Goal: Feedback & Contribution: Contribute content

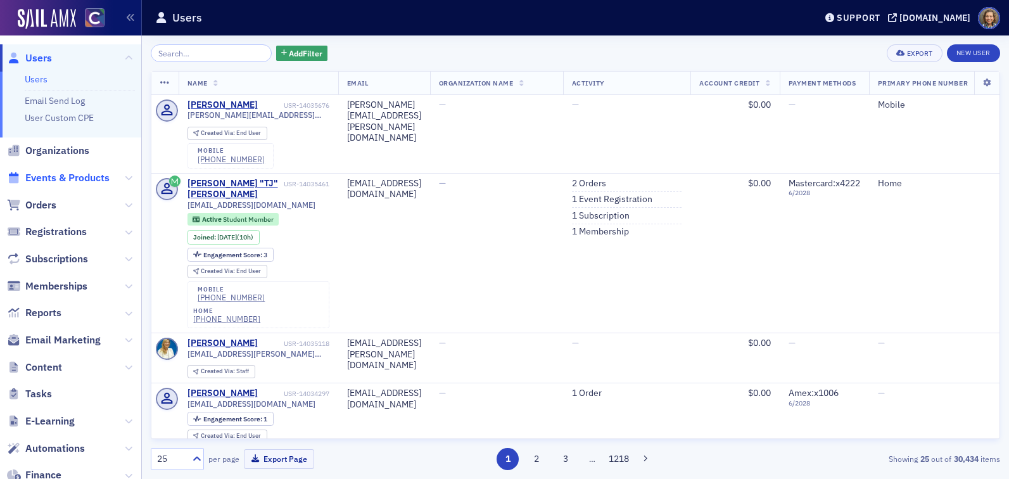
click at [68, 176] on span "Events & Products" at bounding box center [67, 178] width 84 height 14
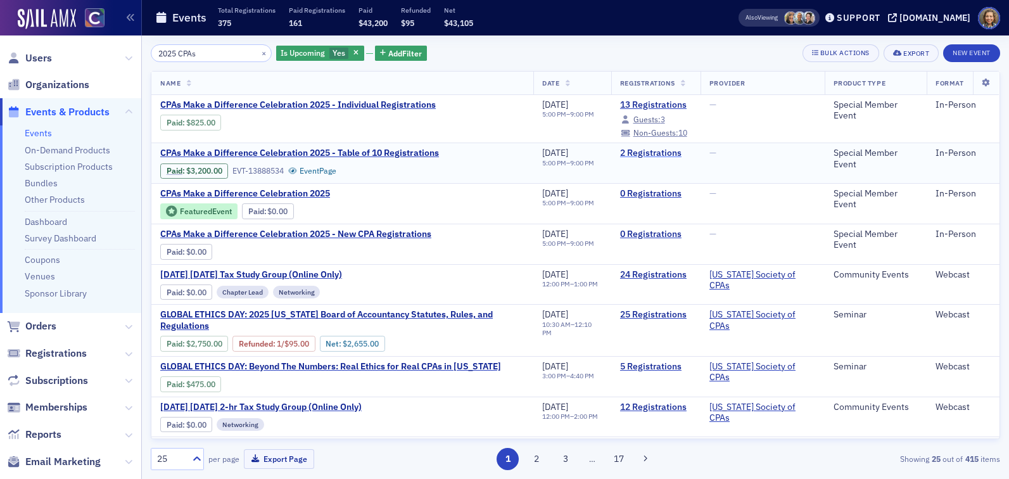
type input "2025 CPAs"
click at [676, 157] on link "2 Registrations" at bounding box center [656, 153] width 72 height 11
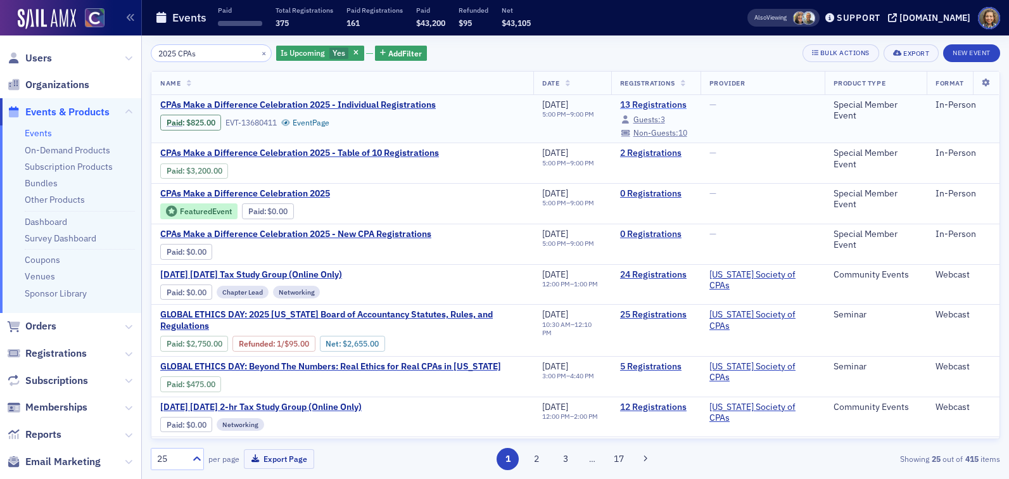
click at [654, 103] on link "13 Registrations" at bounding box center [656, 104] width 72 height 11
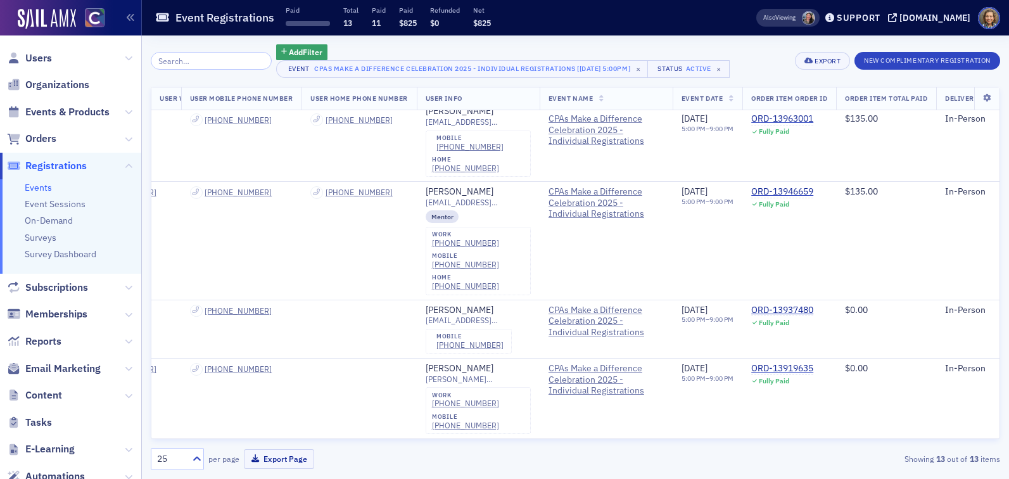
scroll to position [632, 385]
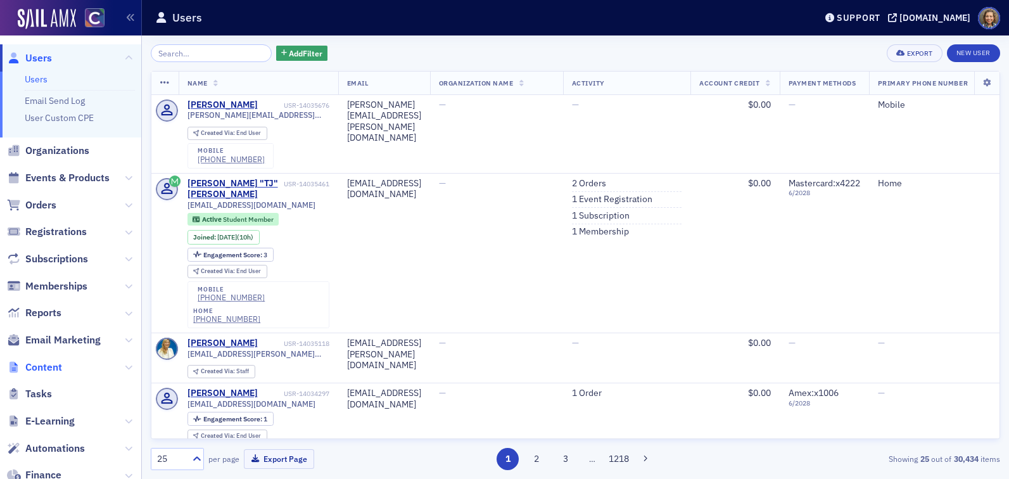
click at [51, 363] on span "Content" at bounding box center [43, 368] width 37 height 14
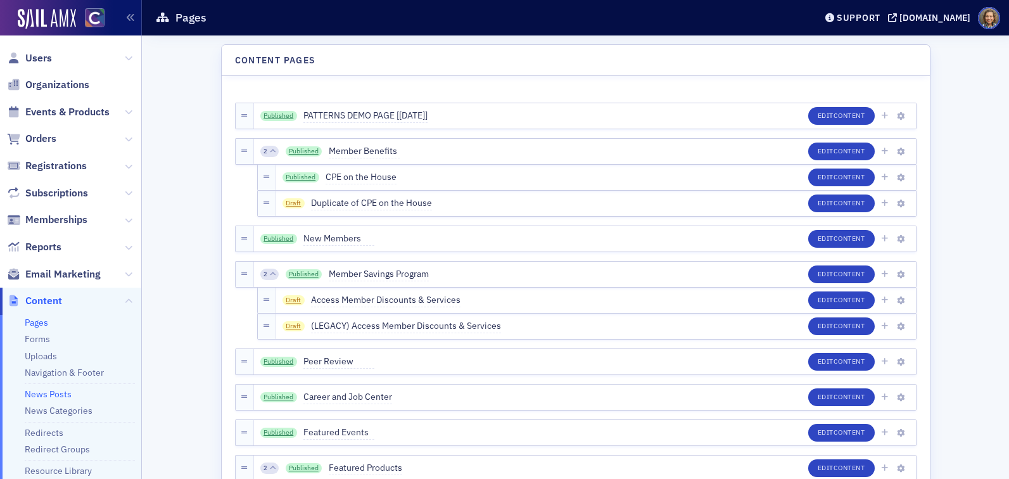
click at [59, 390] on link "News Posts" at bounding box center [48, 393] width 47 height 11
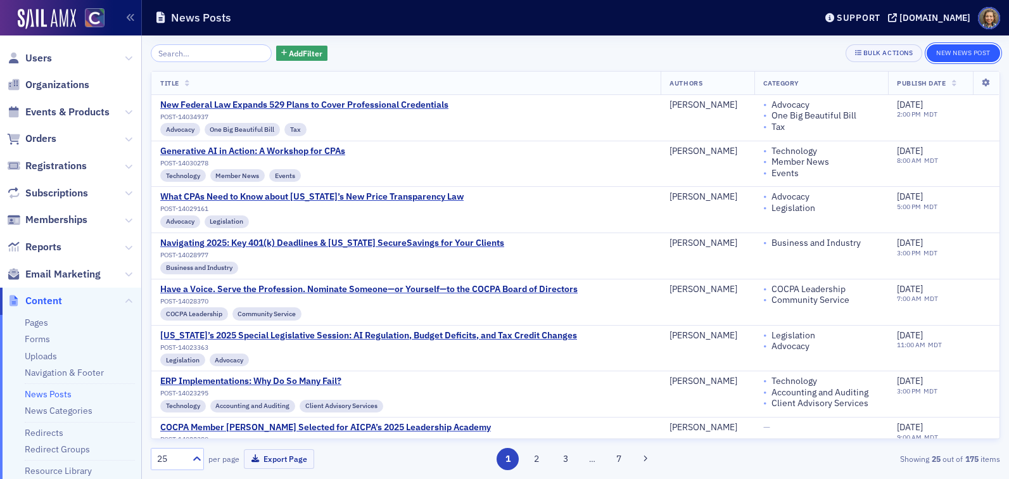
click at [973, 49] on button "New News Post" at bounding box center [964, 53] width 74 height 18
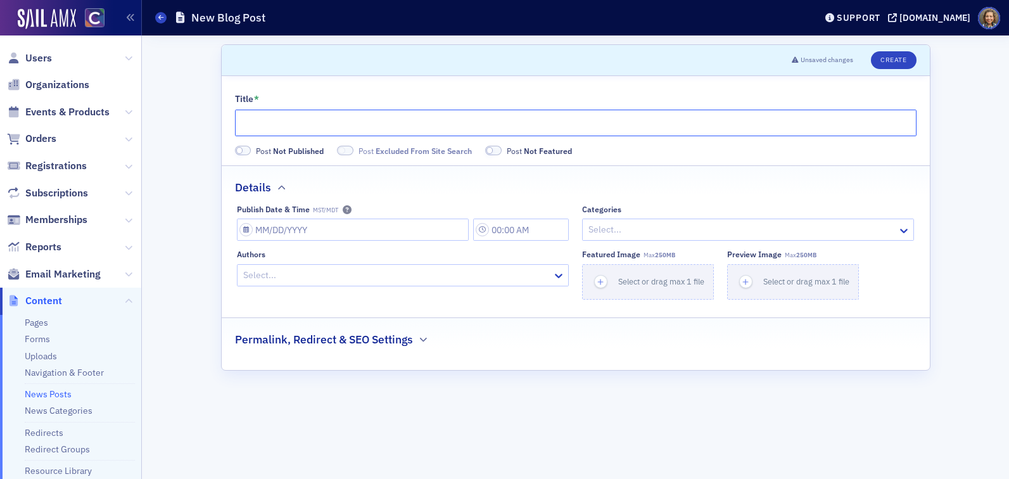
click at [324, 120] on input "Title *" at bounding box center [576, 123] width 682 height 27
paste input "IRS Begins Implementation of Executive Order 14247: Paper Checks to Be Phased O…"
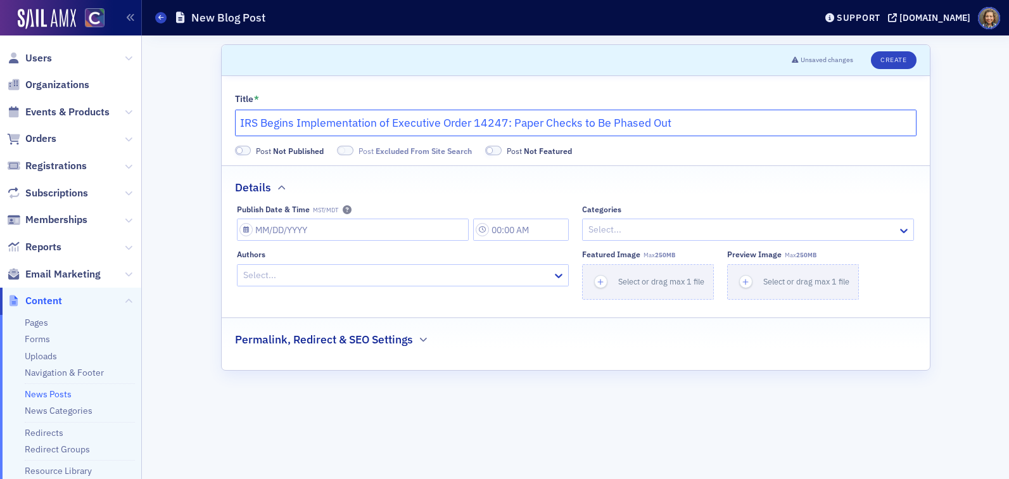
type input "IRS Begins Implementation of Executive Order 14247: Paper Checks to Be Phased O…"
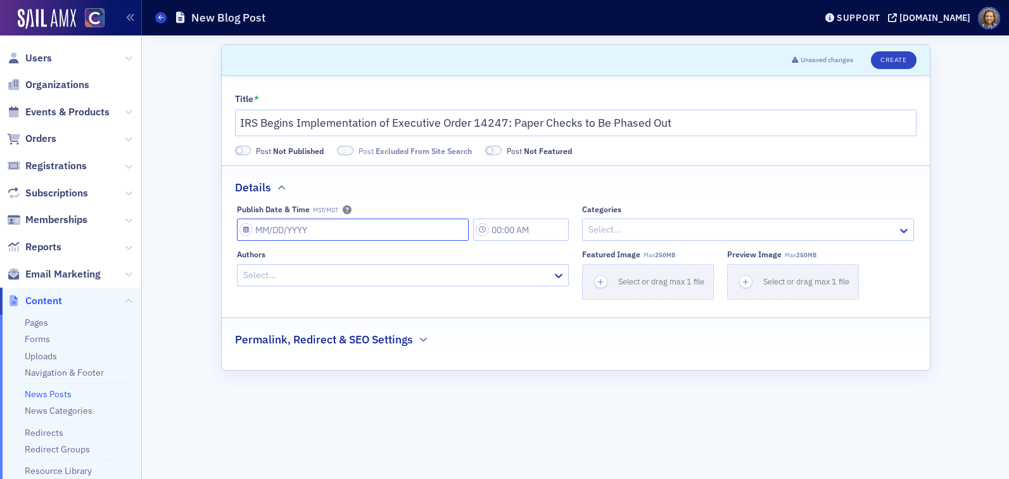
click at [406, 223] on input "Publish Date & Time MST/MDT" at bounding box center [353, 230] width 232 height 22
select select "8"
select select "2025"
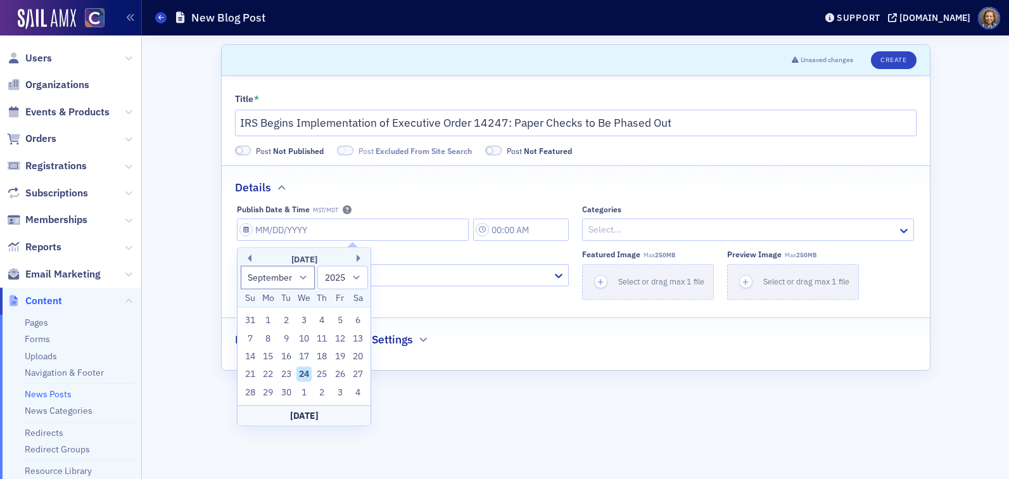
click at [304, 374] on div "24" at bounding box center [304, 374] width 15 height 15
type input "09/24/2025"
type input "10:00 AM"
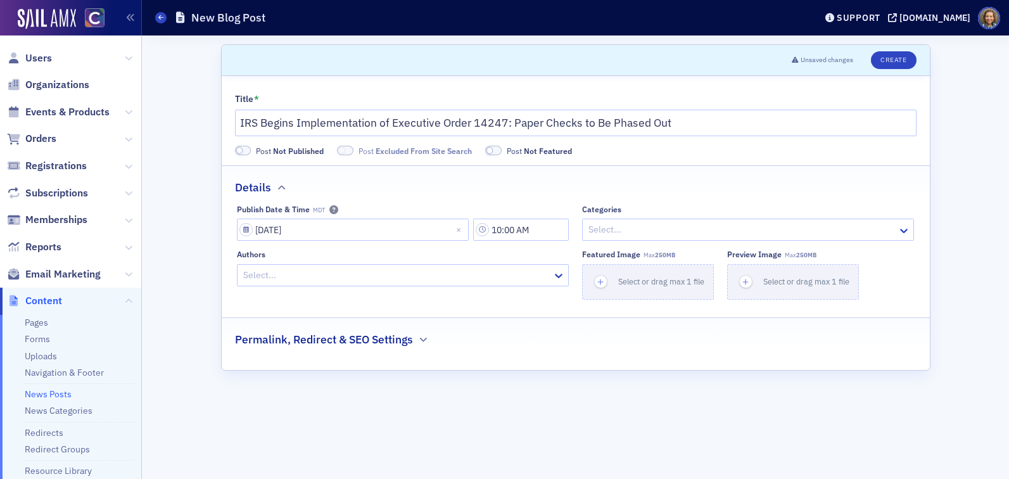
click at [451, 193] on div "Details" at bounding box center [576, 181] width 682 height 30
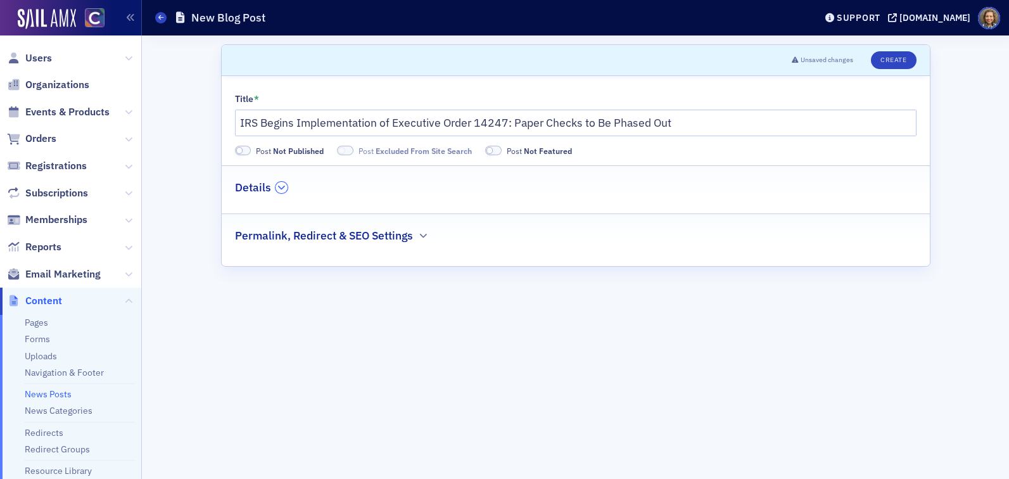
click at [285, 183] on div "Details" at bounding box center [576, 181] width 682 height 30
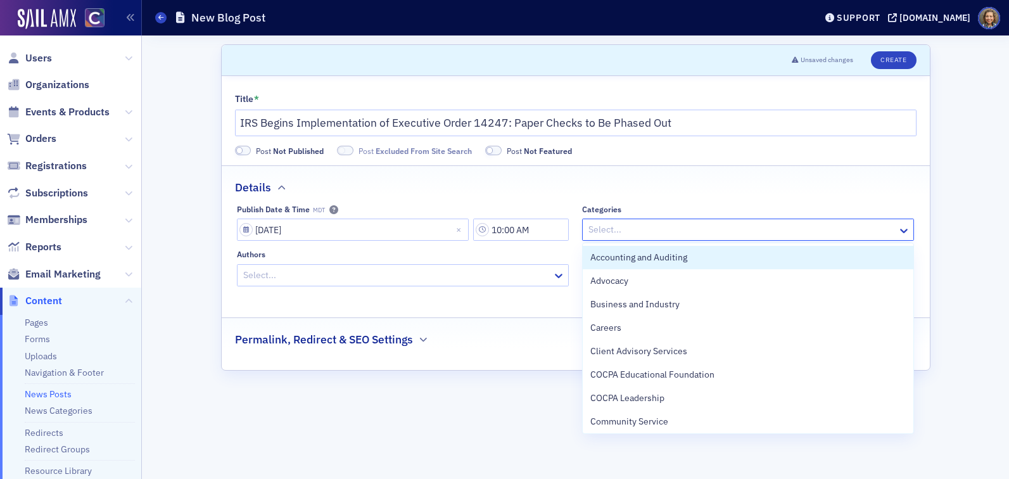
click at [637, 227] on div at bounding box center [741, 230] width 309 height 16
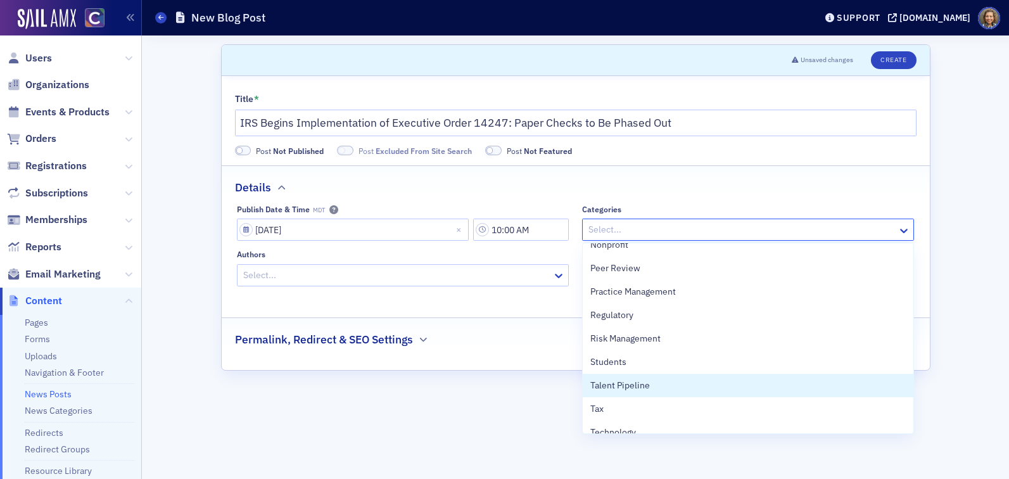
scroll to position [463, 0]
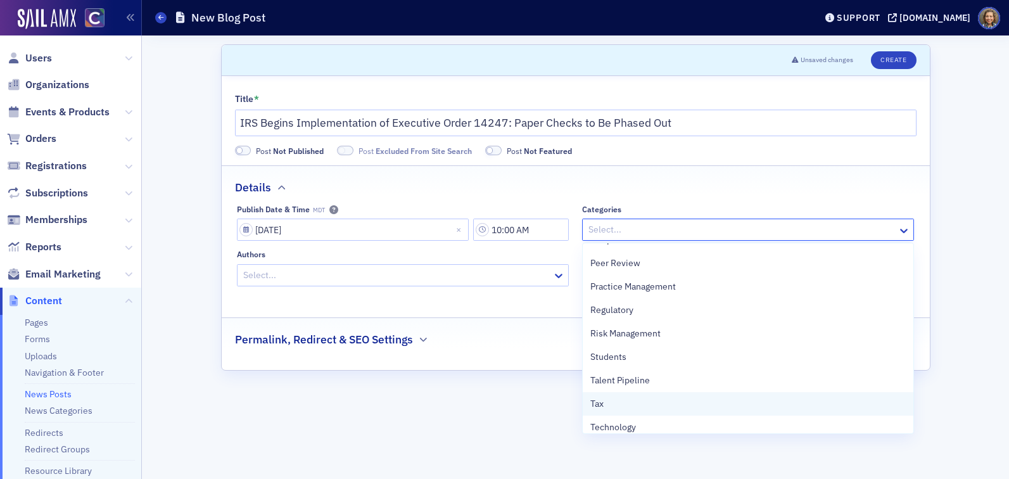
click at [641, 408] on div "Tax" at bounding box center [749, 403] width 316 height 13
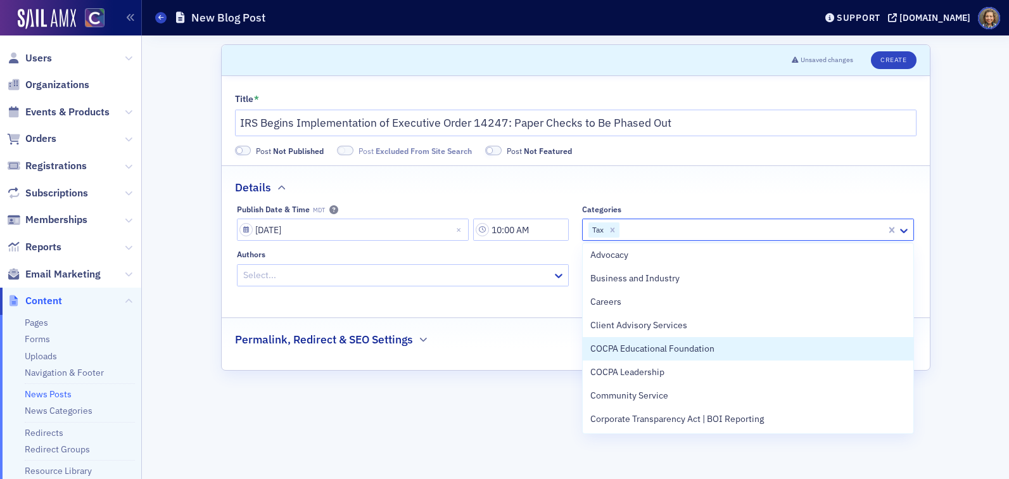
scroll to position [0, 0]
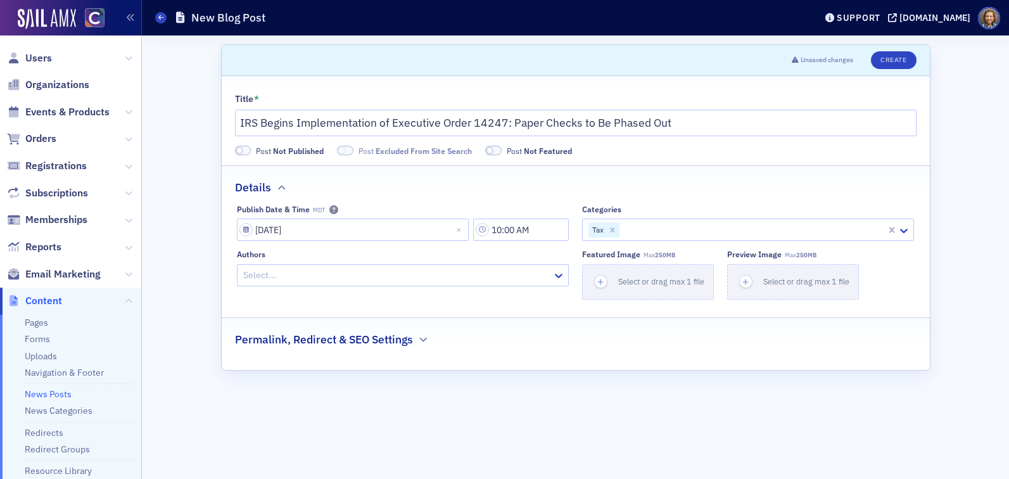
click at [496, 410] on form "Scroll to Unsaved changes Create Title * IRS Begins Implementation of Executive…" at bounding box center [576, 257] width 710 height 426
click at [892, 61] on button "Create" at bounding box center [893, 60] width 45 height 18
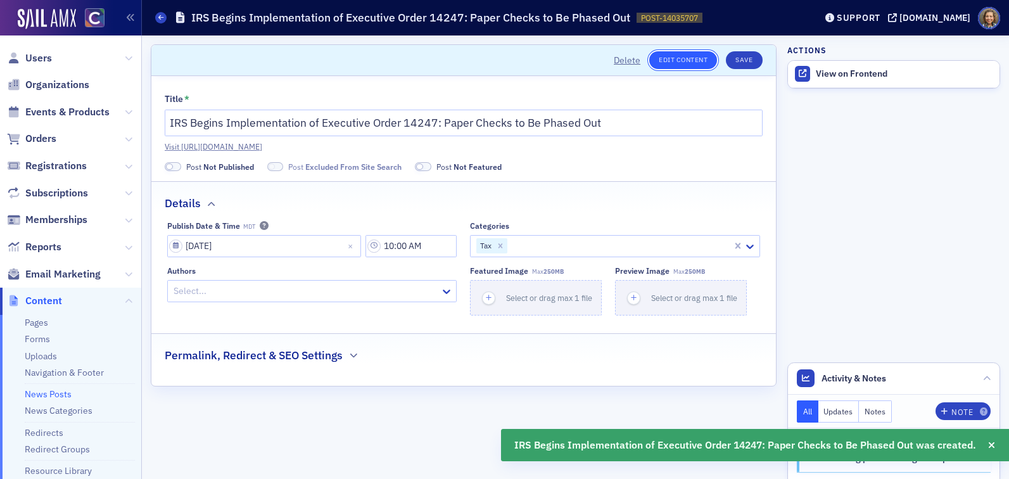
click at [685, 54] on link "Edit Content" at bounding box center [684, 60] width 68 height 18
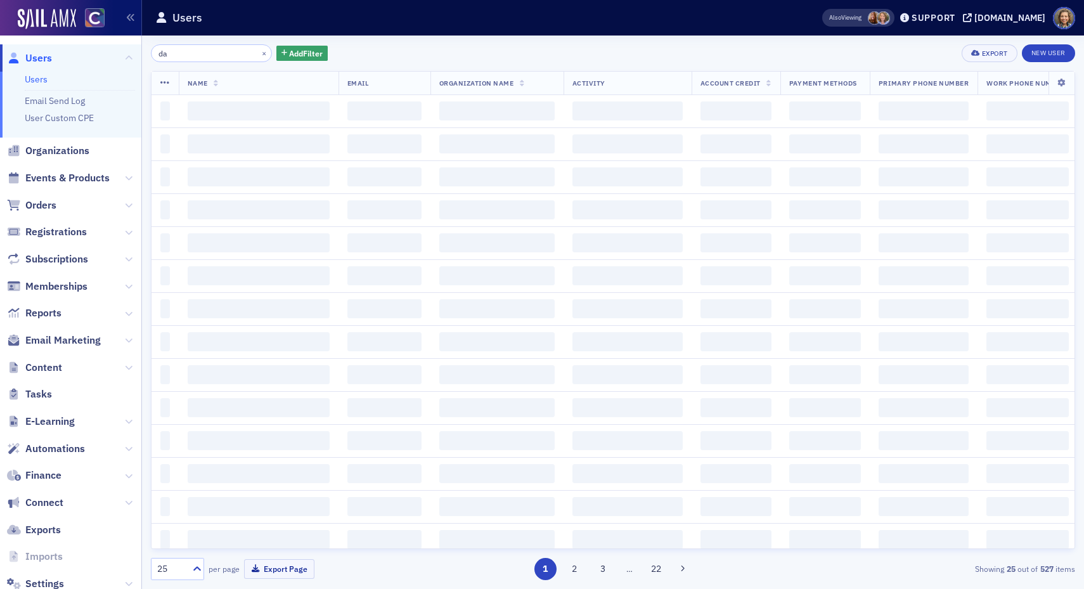
type input "d"
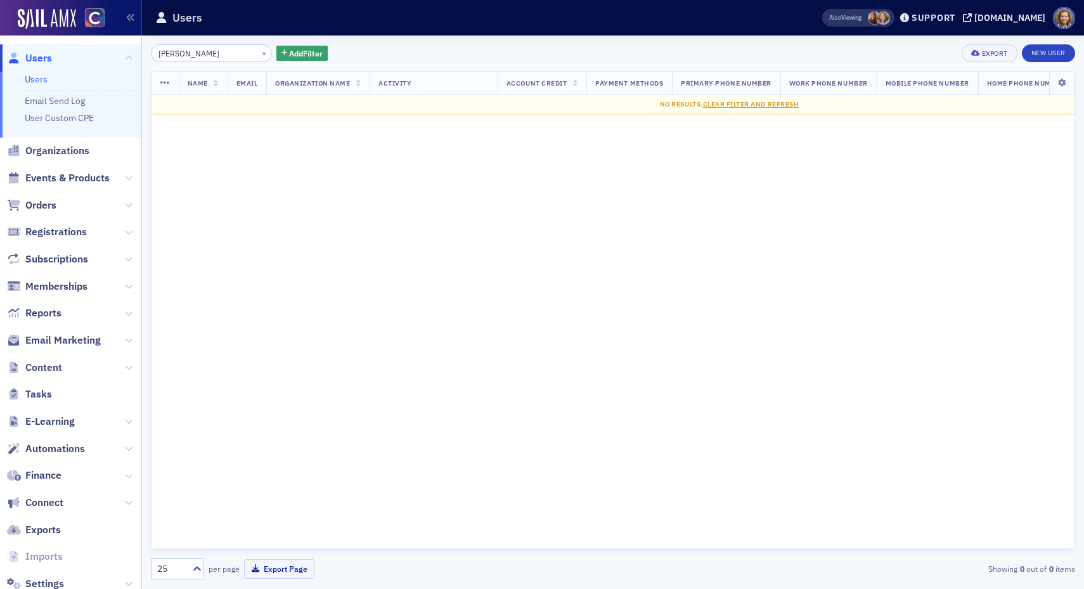
type input "[PERSON_NAME]"
